Goal: Information Seeking & Learning: Learn about a topic

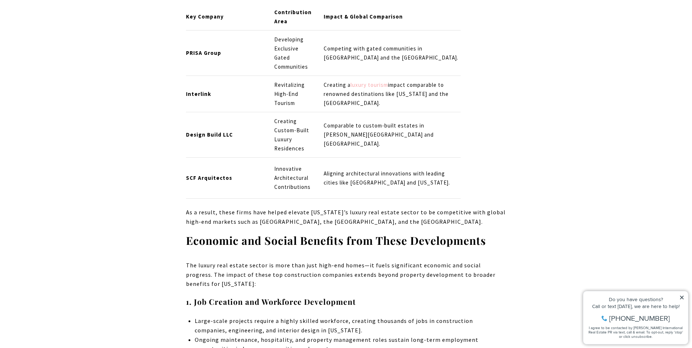
click at [362, 81] on link "luxury tourism" at bounding box center [368, 84] width 37 height 7
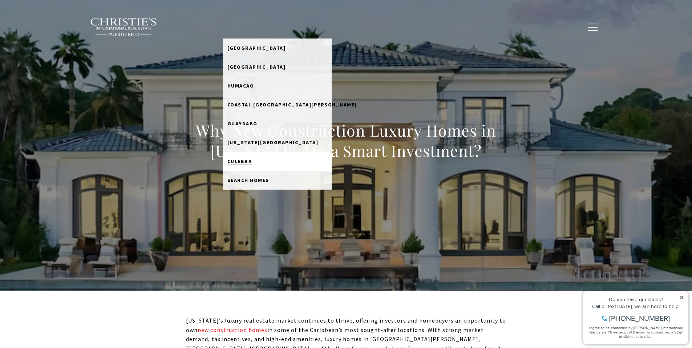
click at [252, 162] on span "Culebra" at bounding box center [239, 161] width 25 height 7
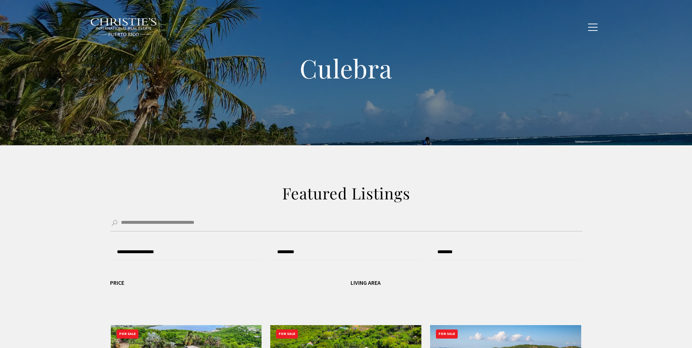
type input "**********"
type input "*********"
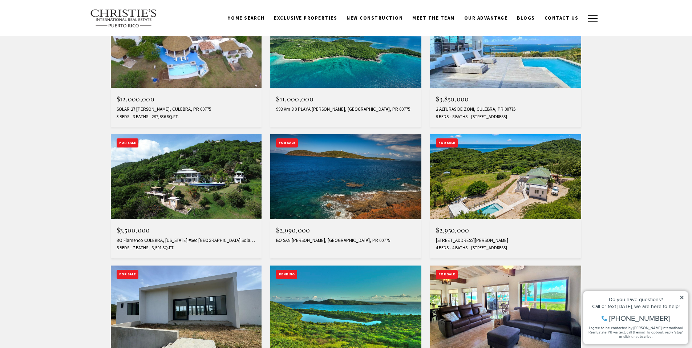
scroll to position [452, 0]
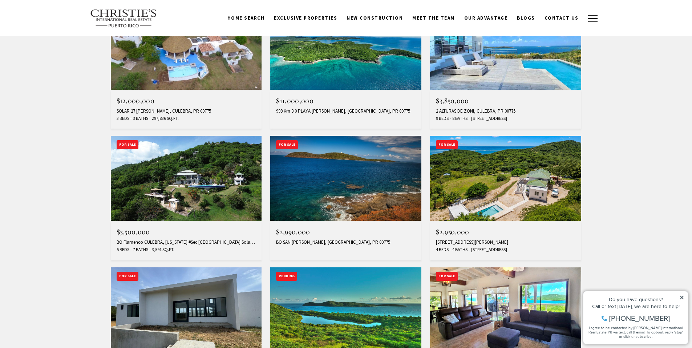
click at [235, 163] on img at bounding box center [186, 178] width 151 height 85
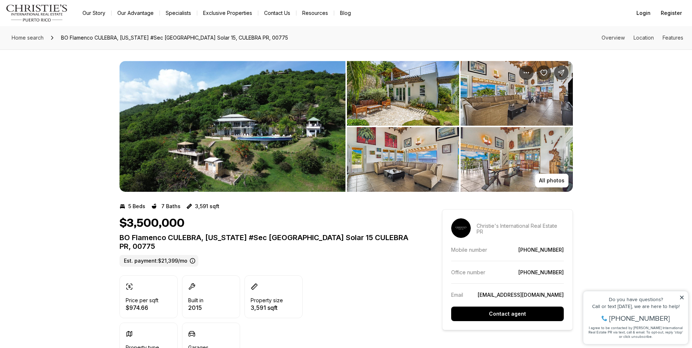
click at [428, 94] on img "View image gallery" at bounding box center [403, 93] width 112 height 65
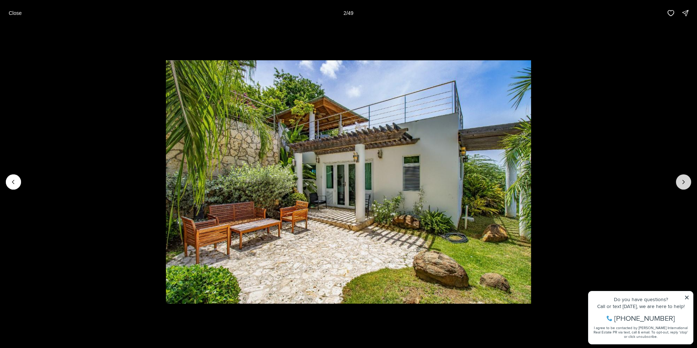
click at [685, 185] on icon "Next slide" at bounding box center [683, 181] width 7 height 7
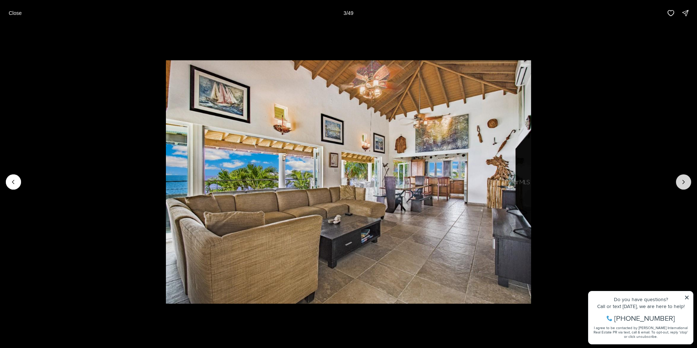
click at [685, 184] on icon "Next slide" at bounding box center [683, 181] width 7 height 7
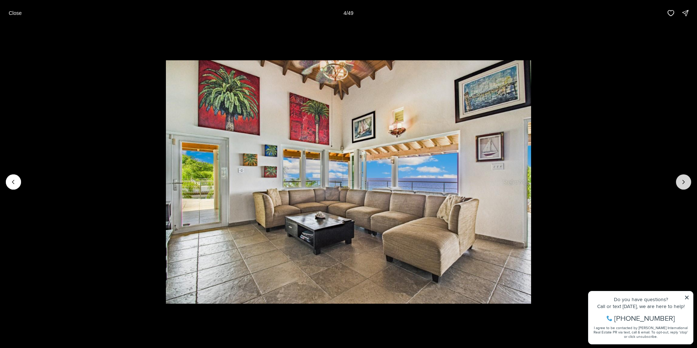
click at [685, 184] on icon "Next slide" at bounding box center [683, 181] width 7 height 7
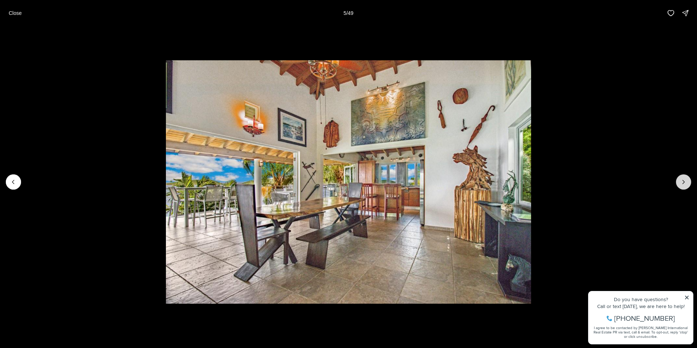
click at [685, 184] on icon "Next slide" at bounding box center [683, 181] width 7 height 7
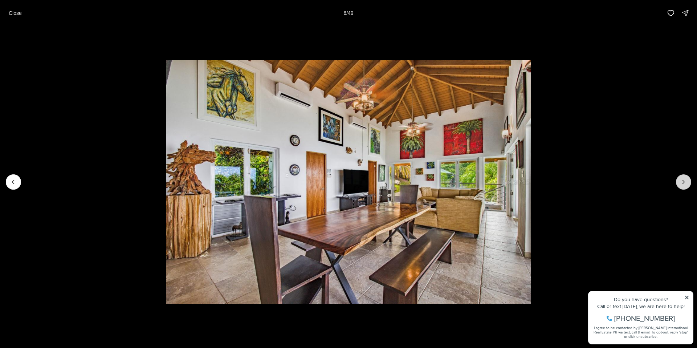
click at [683, 182] on icon "Next slide" at bounding box center [683, 181] width 7 height 7
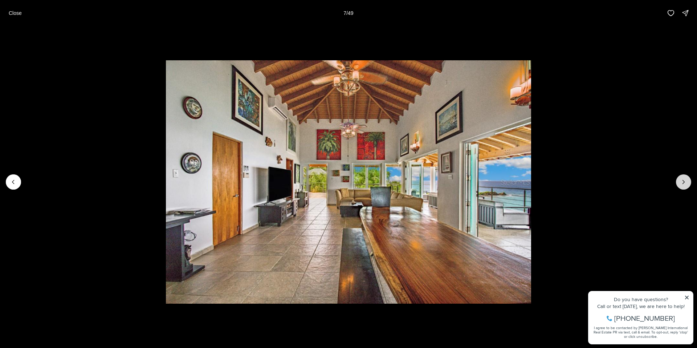
click at [683, 182] on icon "Next slide" at bounding box center [683, 181] width 7 height 7
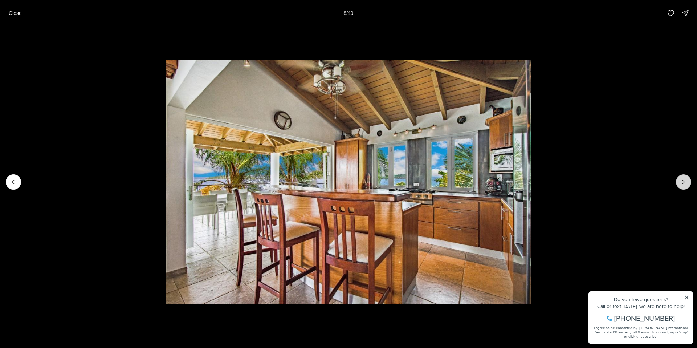
click at [683, 182] on icon "Next slide" at bounding box center [684, 182] width 2 height 4
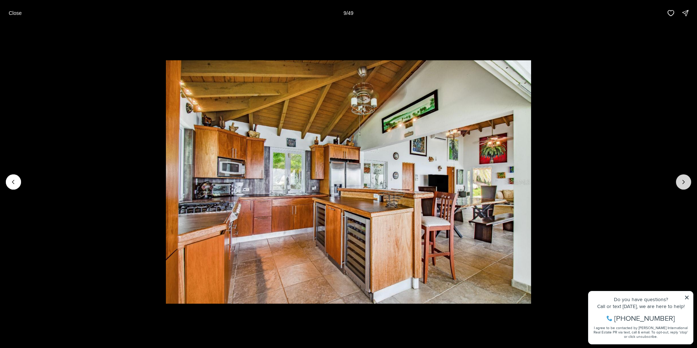
click at [683, 182] on icon "Next slide" at bounding box center [684, 182] width 2 height 4
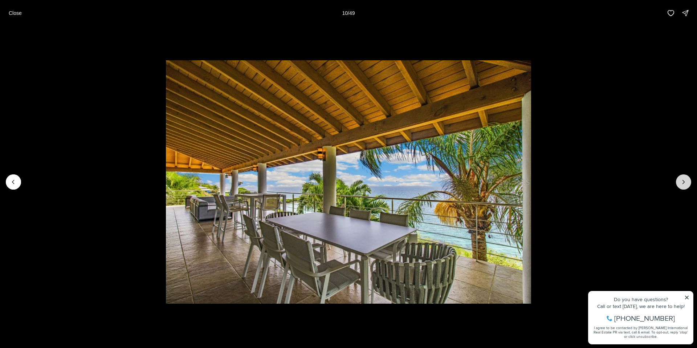
click at [683, 182] on icon "Next slide" at bounding box center [684, 182] width 2 height 4
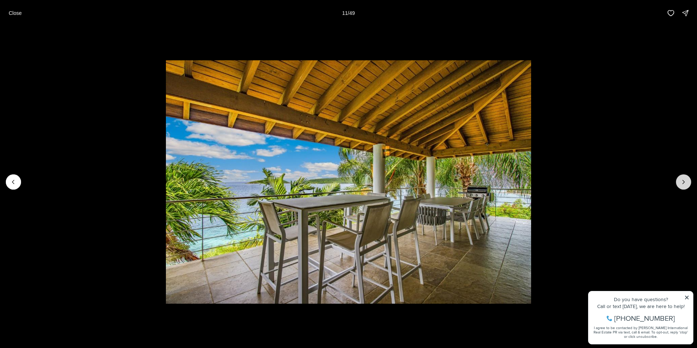
click at [683, 182] on icon "Next slide" at bounding box center [684, 182] width 2 height 4
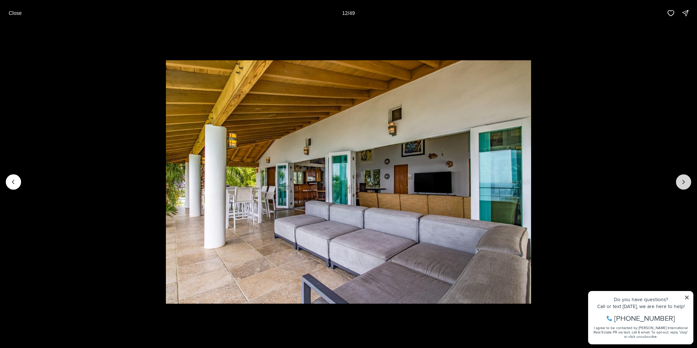
click at [683, 182] on icon "Next slide" at bounding box center [684, 182] width 2 height 4
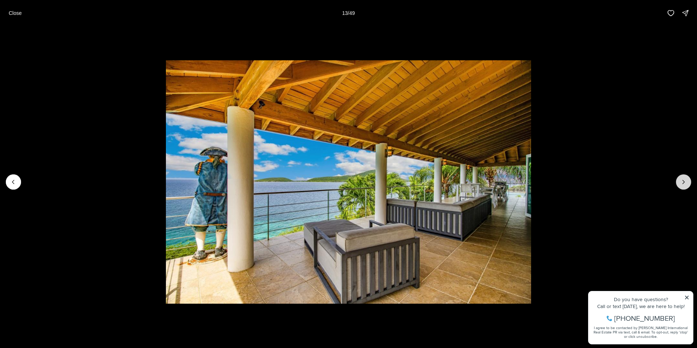
click at [683, 182] on icon "Next slide" at bounding box center [684, 182] width 2 height 4
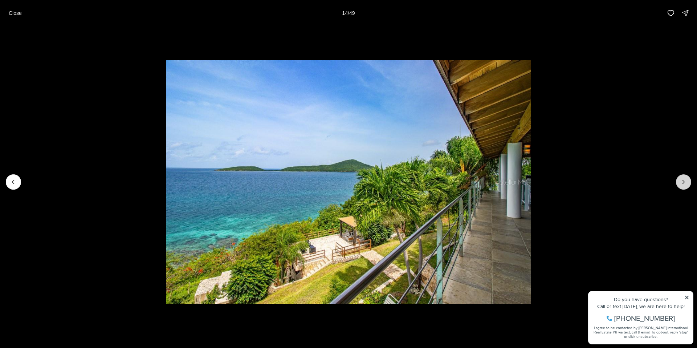
click at [683, 182] on icon "Next slide" at bounding box center [684, 182] width 2 height 4
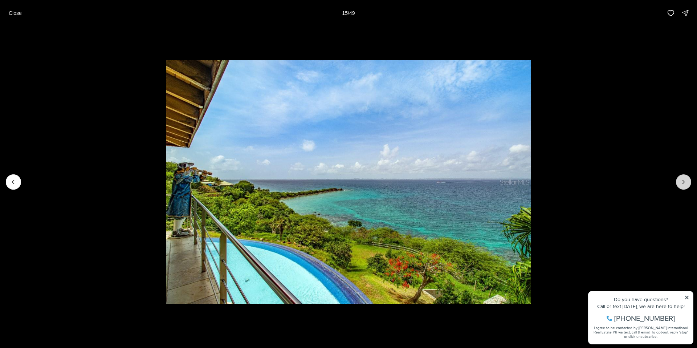
click at [683, 182] on icon "Next slide" at bounding box center [684, 182] width 2 height 4
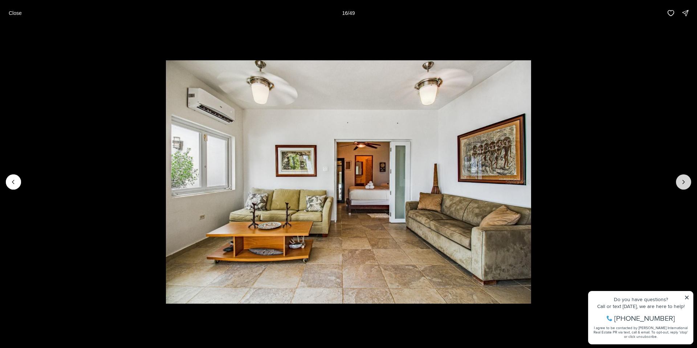
click at [683, 182] on icon "Next slide" at bounding box center [684, 182] width 2 height 4
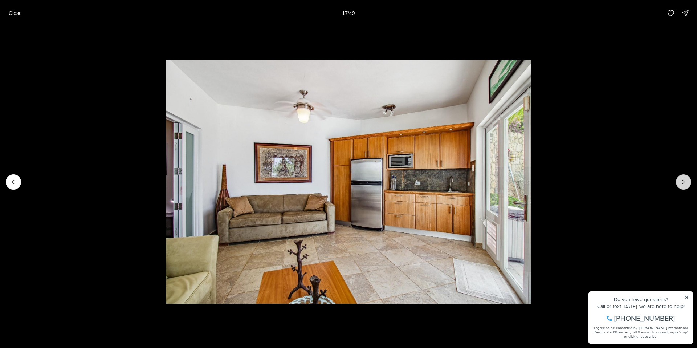
click at [683, 182] on icon "Next slide" at bounding box center [684, 182] width 2 height 4
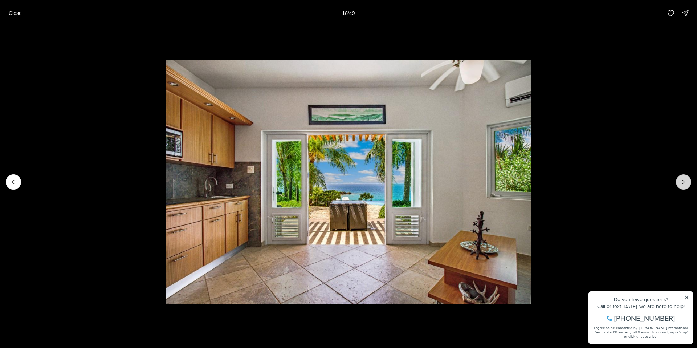
click at [683, 182] on icon "Next slide" at bounding box center [684, 182] width 2 height 4
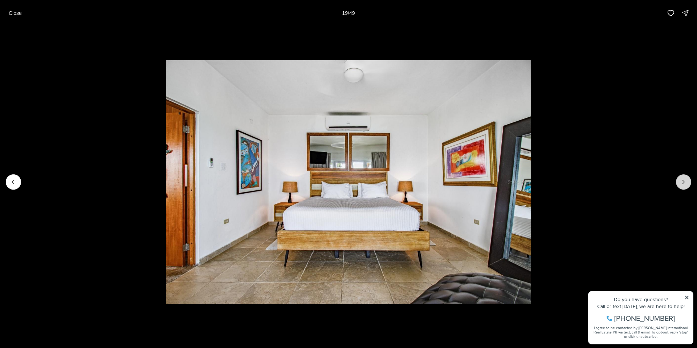
click at [683, 182] on icon "Next slide" at bounding box center [684, 182] width 2 height 4
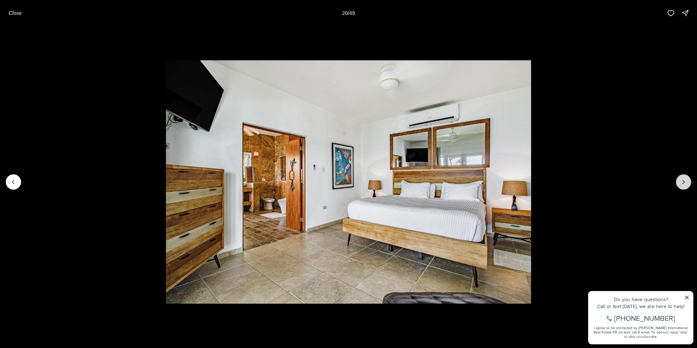
click at [683, 182] on icon "Next slide" at bounding box center [684, 182] width 2 height 4
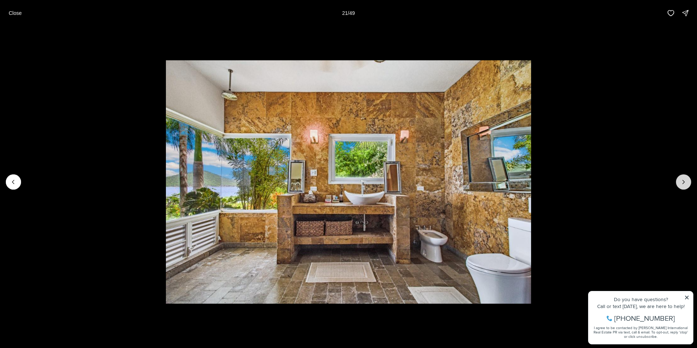
click at [684, 184] on icon "Next slide" at bounding box center [683, 181] width 7 height 7
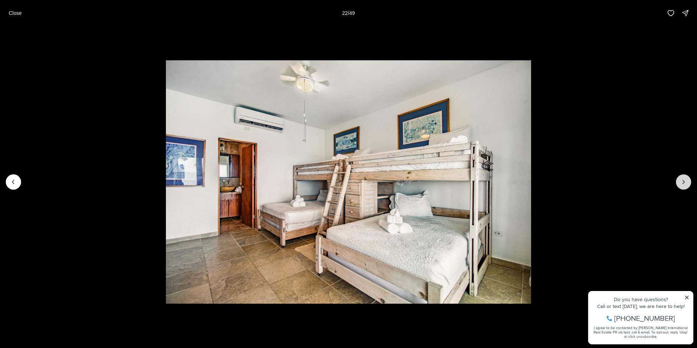
click at [684, 184] on icon "Next slide" at bounding box center [683, 181] width 7 height 7
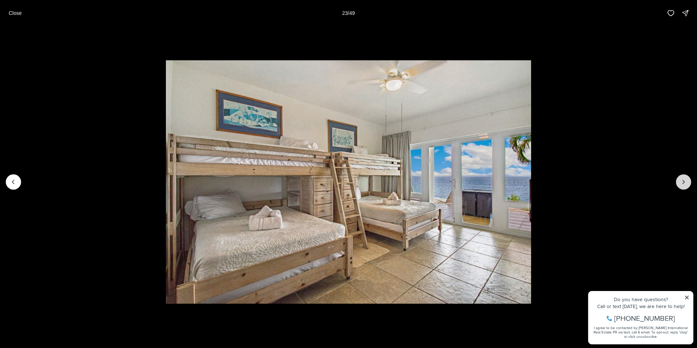
click at [684, 185] on icon "Next slide" at bounding box center [683, 181] width 7 height 7
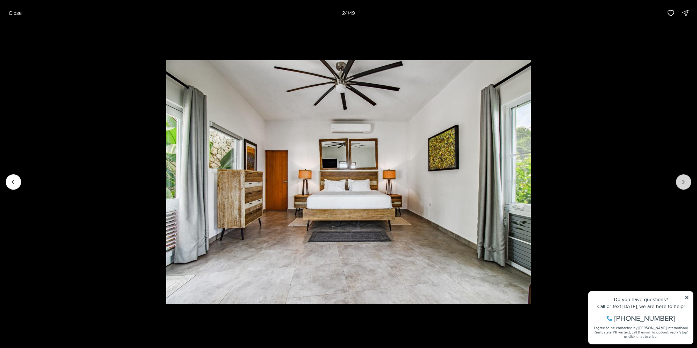
click at [684, 185] on icon "Next slide" at bounding box center [683, 181] width 7 height 7
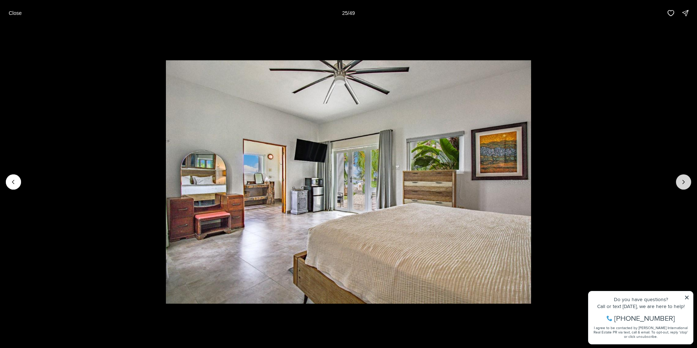
click at [684, 185] on icon "Next slide" at bounding box center [683, 181] width 7 height 7
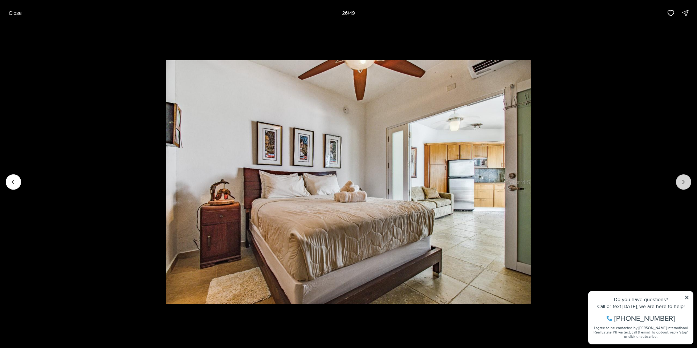
click at [685, 184] on icon "Next slide" at bounding box center [683, 181] width 7 height 7
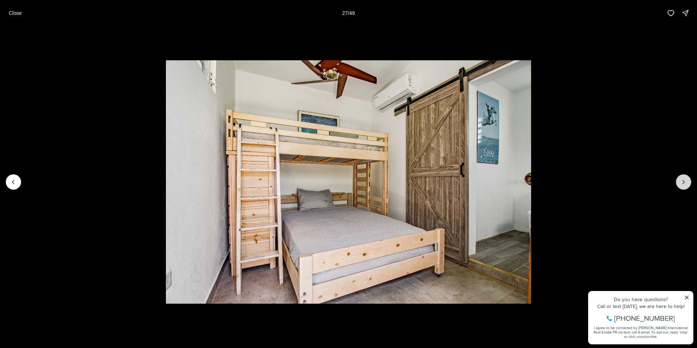
click at [685, 184] on icon "Next slide" at bounding box center [683, 181] width 7 height 7
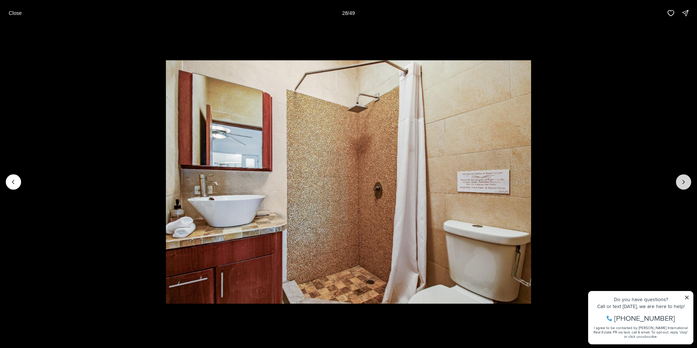
click at [683, 182] on icon "Next slide" at bounding box center [683, 181] width 7 height 7
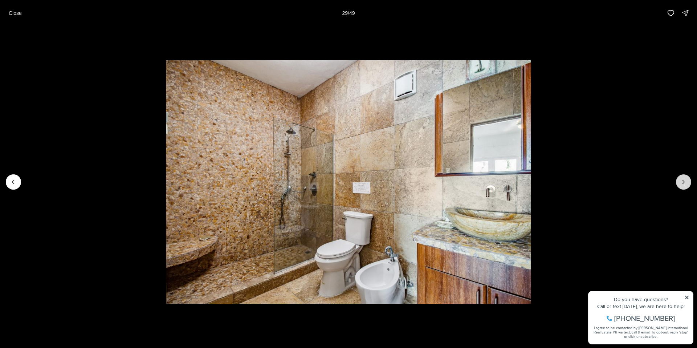
click at [683, 182] on icon "Next slide" at bounding box center [683, 181] width 7 height 7
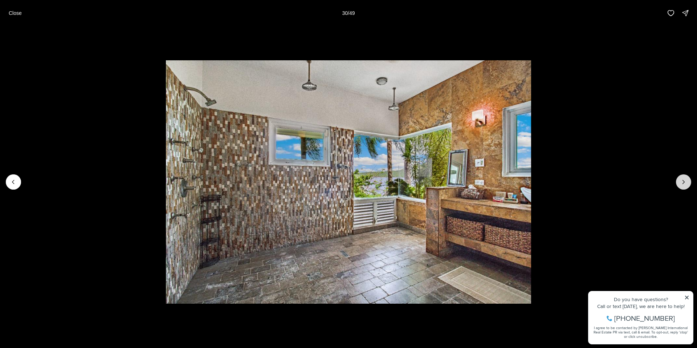
click at [683, 182] on icon "Next slide" at bounding box center [683, 181] width 7 height 7
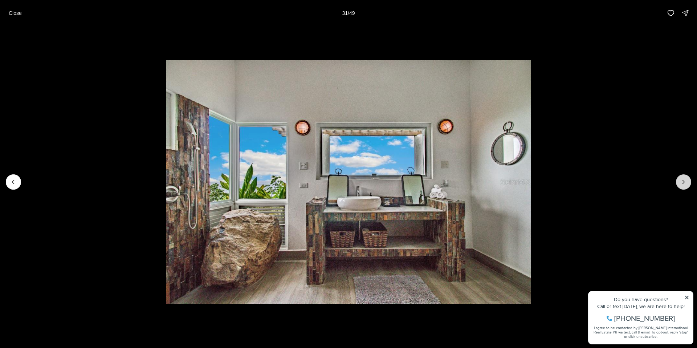
click at [683, 182] on icon "Next slide" at bounding box center [683, 181] width 7 height 7
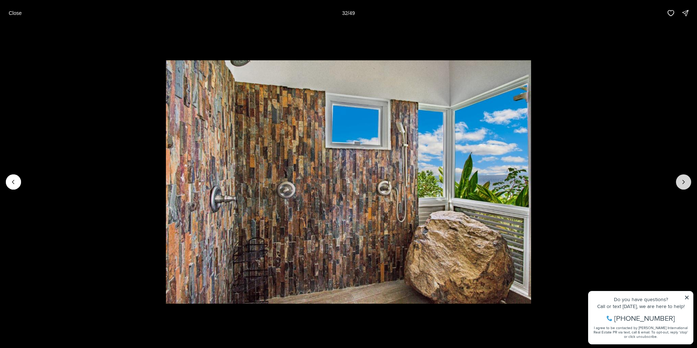
click at [683, 182] on icon "Next slide" at bounding box center [683, 181] width 7 height 7
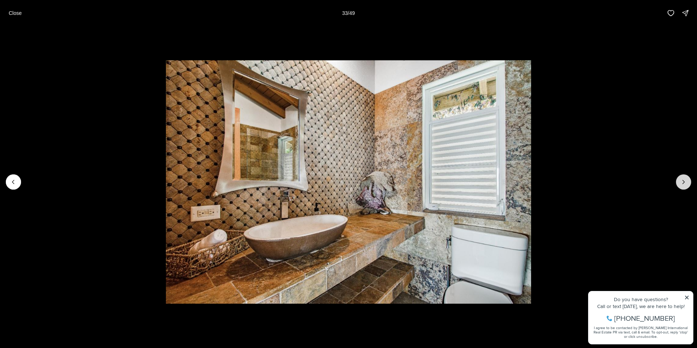
click at [683, 181] on icon "Next slide" at bounding box center [683, 181] width 7 height 7
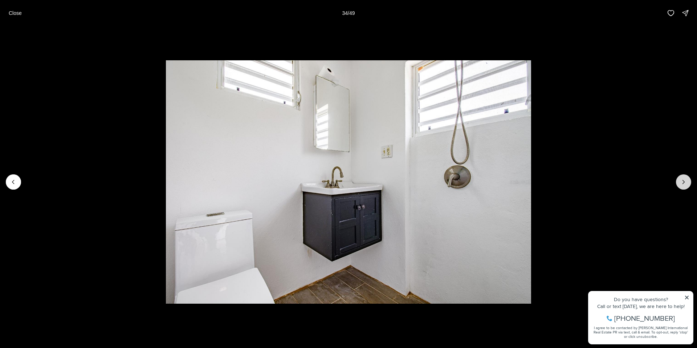
click at [683, 181] on icon "Next slide" at bounding box center [683, 181] width 7 height 7
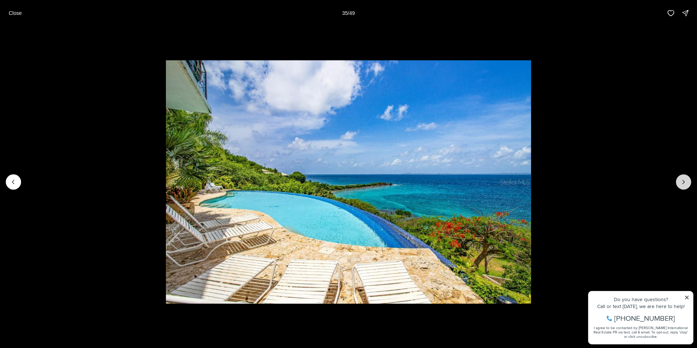
click at [683, 182] on icon "Next slide" at bounding box center [683, 181] width 7 height 7
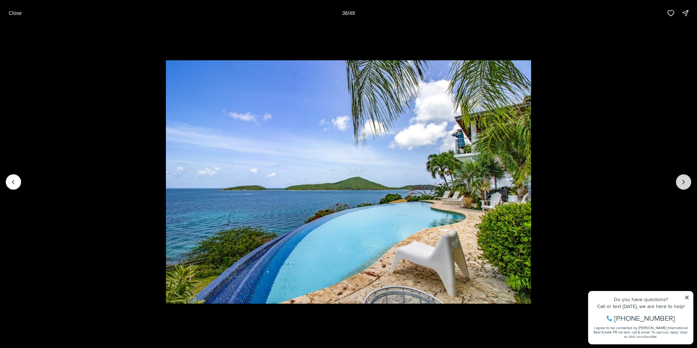
click at [684, 183] on icon "Next slide" at bounding box center [683, 181] width 7 height 7
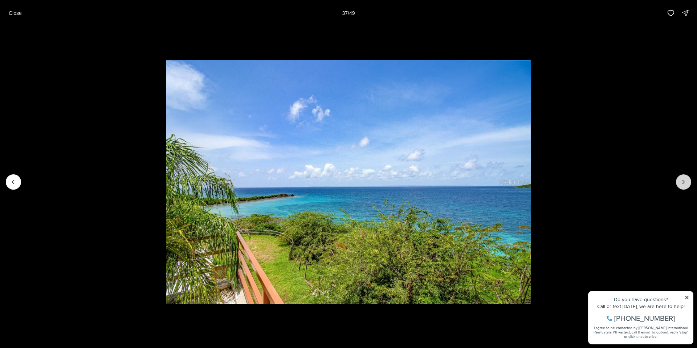
click at [684, 183] on icon "Next slide" at bounding box center [684, 182] width 2 height 4
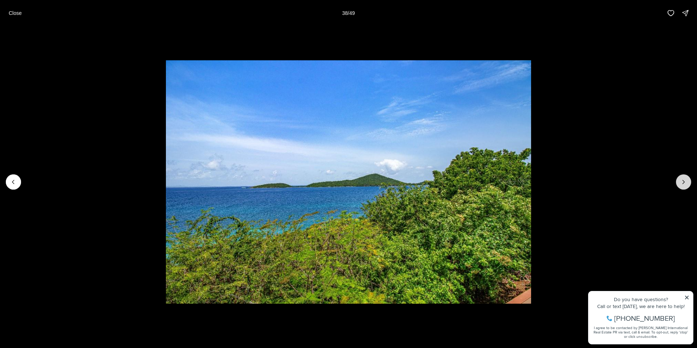
click at [684, 183] on icon "Next slide" at bounding box center [683, 181] width 7 height 7
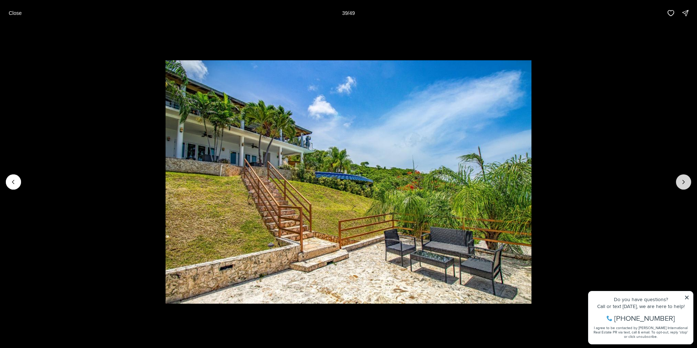
click at [684, 183] on icon "Next slide" at bounding box center [683, 181] width 7 height 7
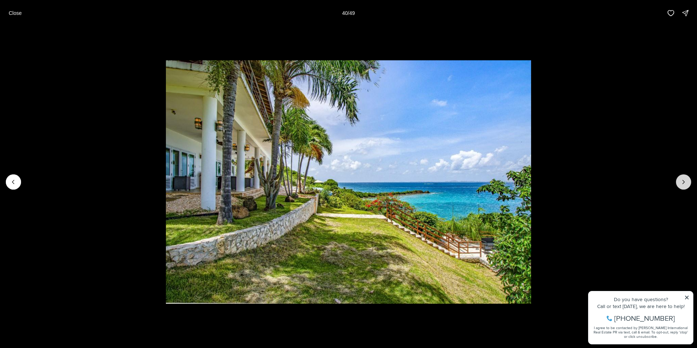
click at [684, 183] on icon "Next slide" at bounding box center [683, 181] width 7 height 7
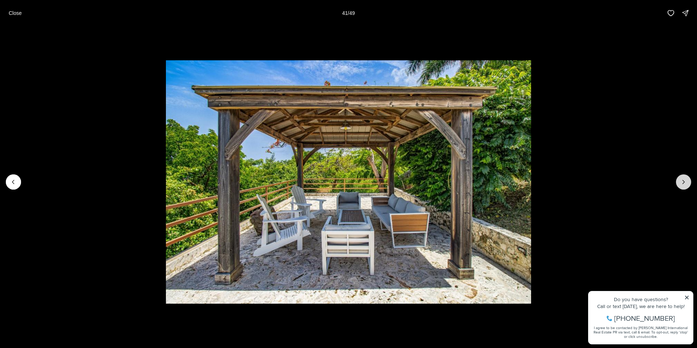
click at [684, 183] on icon "Next slide" at bounding box center [683, 181] width 7 height 7
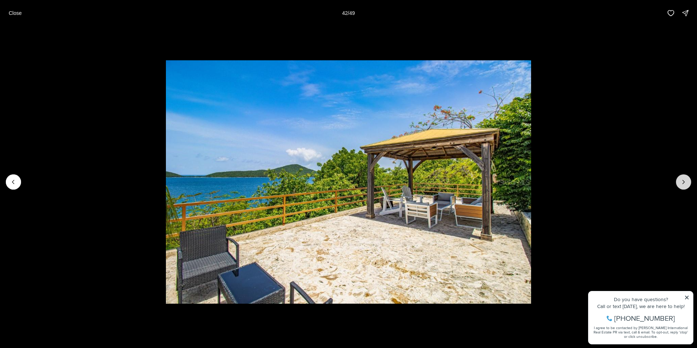
click at [684, 183] on icon "Next slide" at bounding box center [683, 181] width 7 height 7
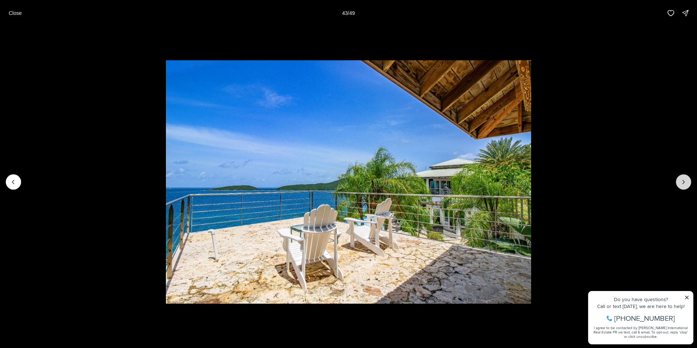
click at [684, 183] on icon "Next slide" at bounding box center [683, 181] width 7 height 7
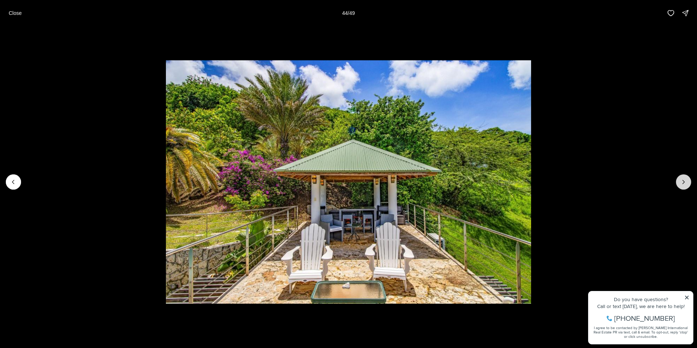
click at [684, 183] on icon "Next slide" at bounding box center [683, 181] width 7 height 7
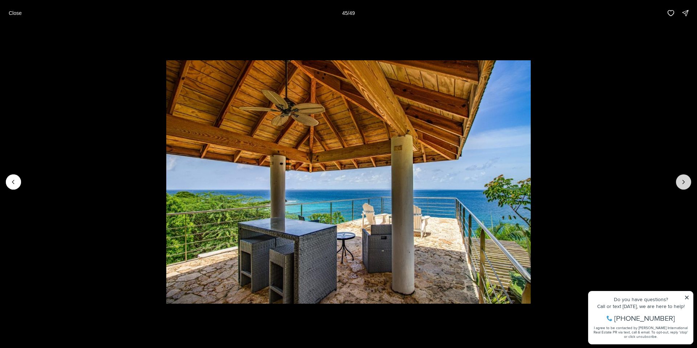
click at [684, 183] on icon "Next slide" at bounding box center [683, 181] width 7 height 7
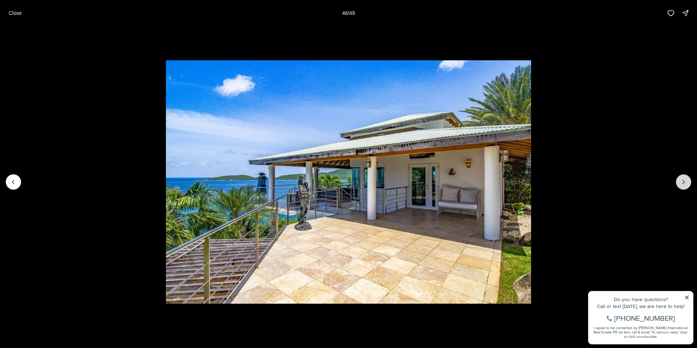
click at [684, 183] on icon "Next slide" at bounding box center [683, 181] width 7 height 7
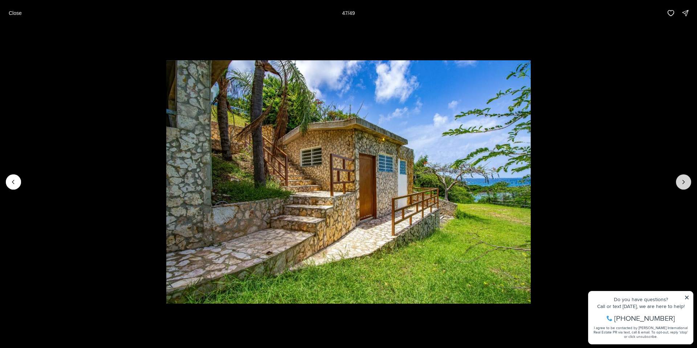
click at [684, 183] on icon "Next slide" at bounding box center [683, 181] width 7 height 7
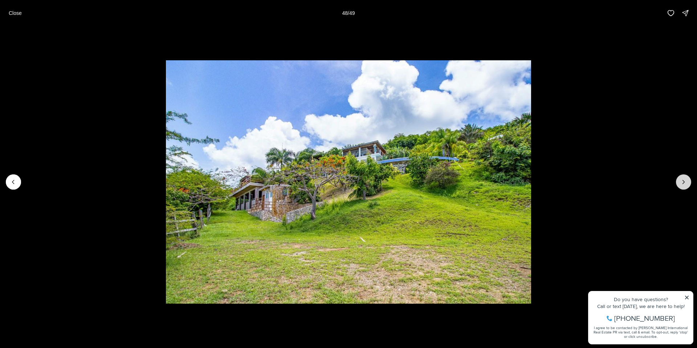
click at [684, 183] on icon "Next slide" at bounding box center [683, 181] width 7 height 7
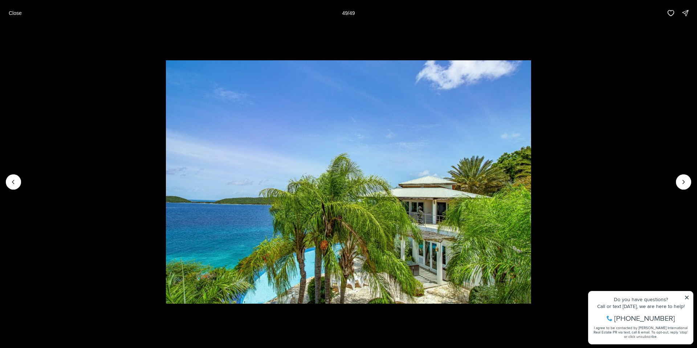
click at [684, 182] on div at bounding box center [683, 181] width 15 height 15
click at [19, 13] on p "Close" at bounding box center [15, 13] width 13 height 6
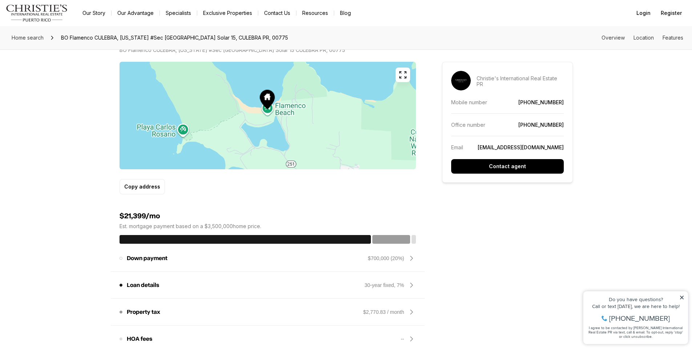
scroll to position [187, 0]
